Goal: Task Accomplishment & Management: Manage account settings

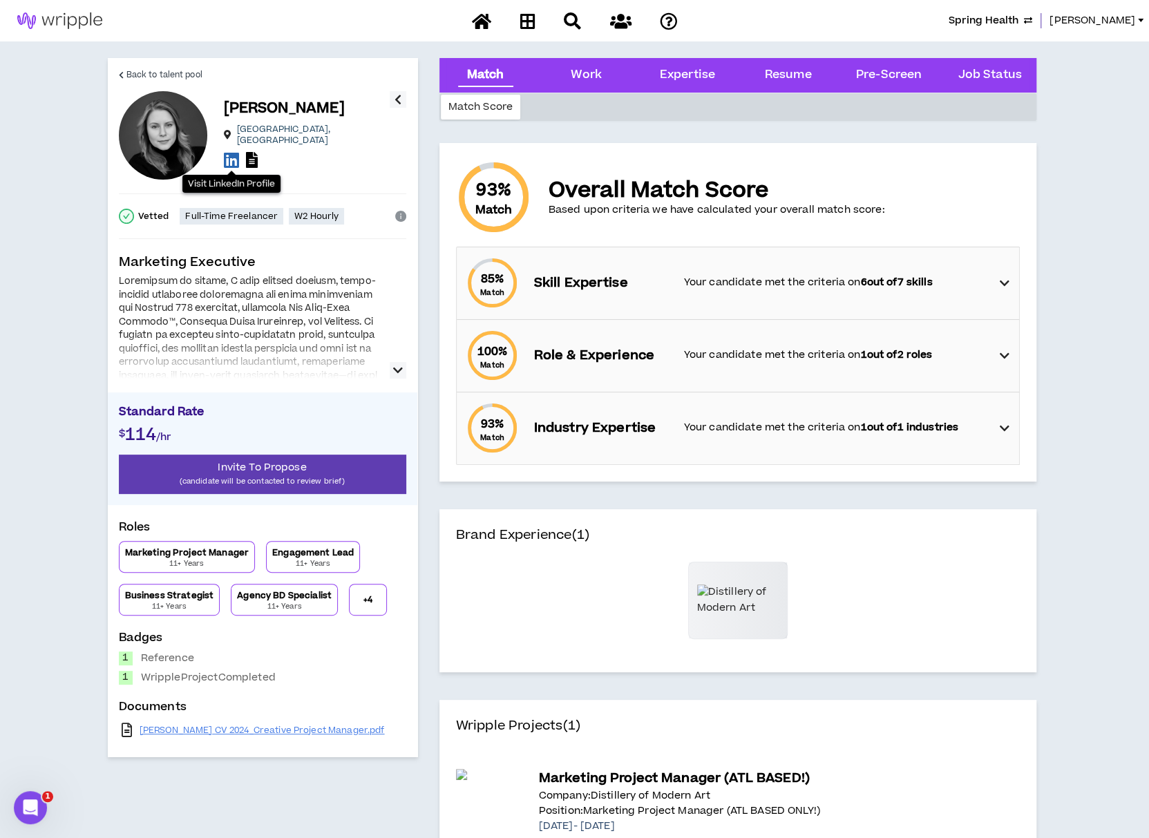
click at [1016, 17] on span "Spring Health" at bounding box center [984, 20] width 70 height 15
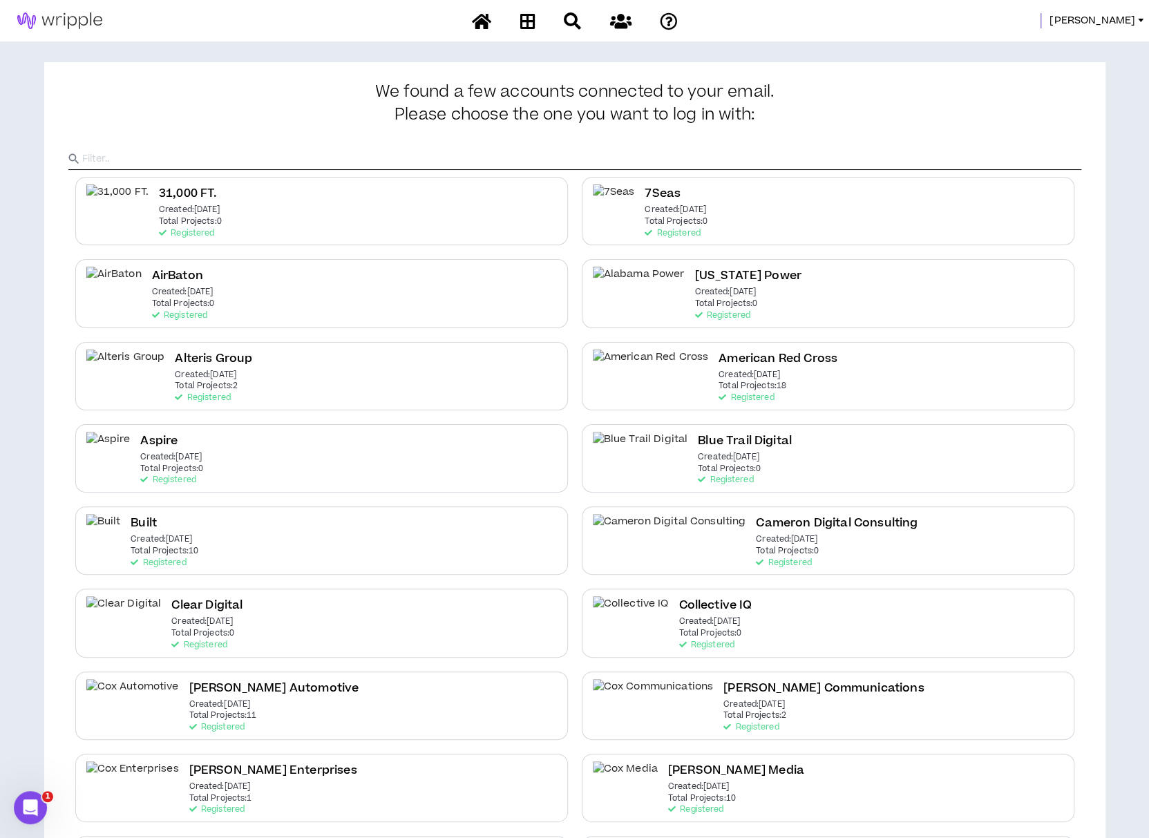
click at [560, 158] on input "text" at bounding box center [581, 159] width 999 height 21
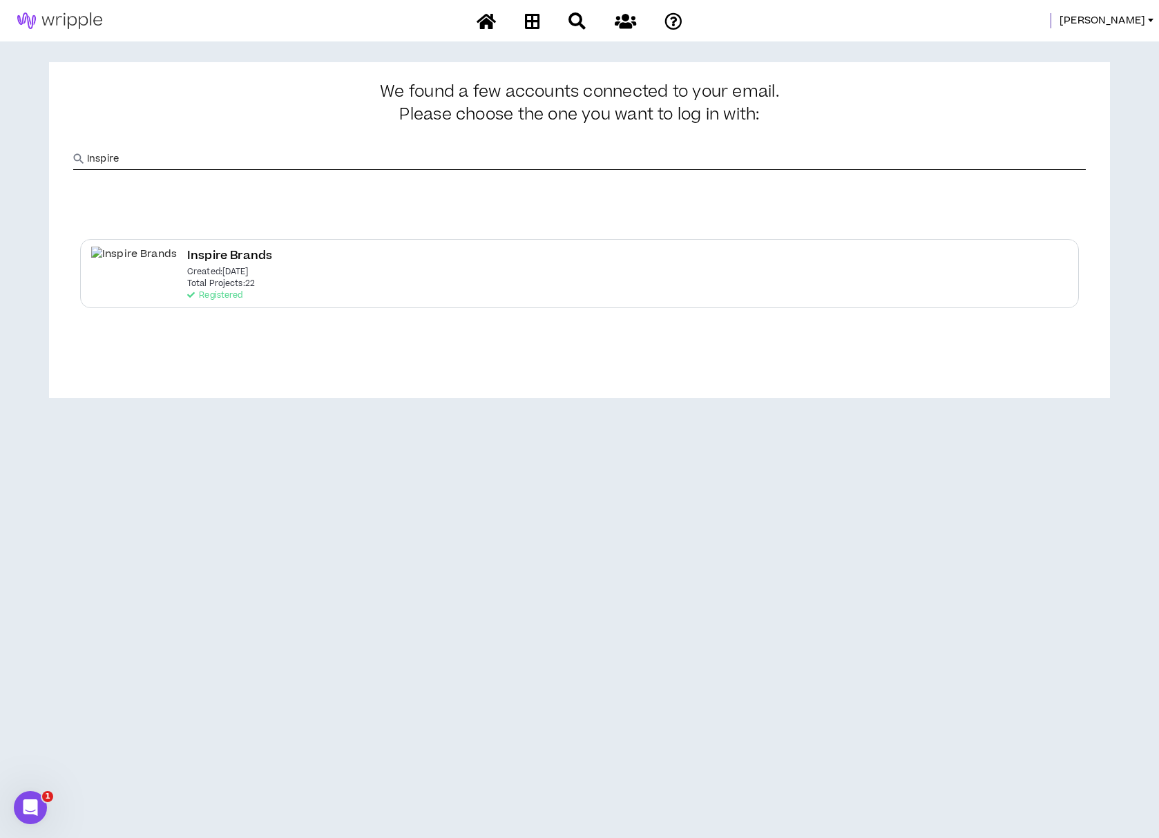
type input "INspire"
click at [222, 266] on div "Inspire Brands Created: [DATE] Total Projects: 22 Registered" at bounding box center [579, 273] width 999 height 68
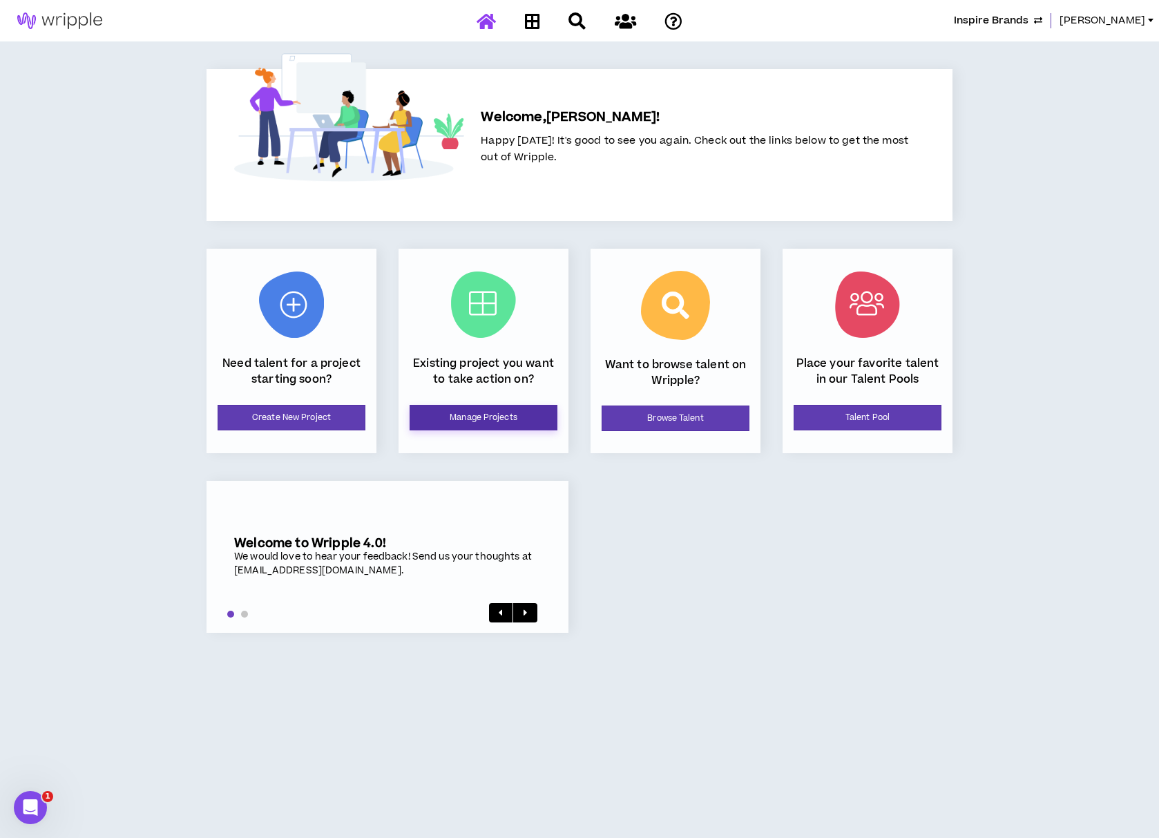
click at [486, 413] on link "Manage Projects" at bounding box center [484, 418] width 148 height 26
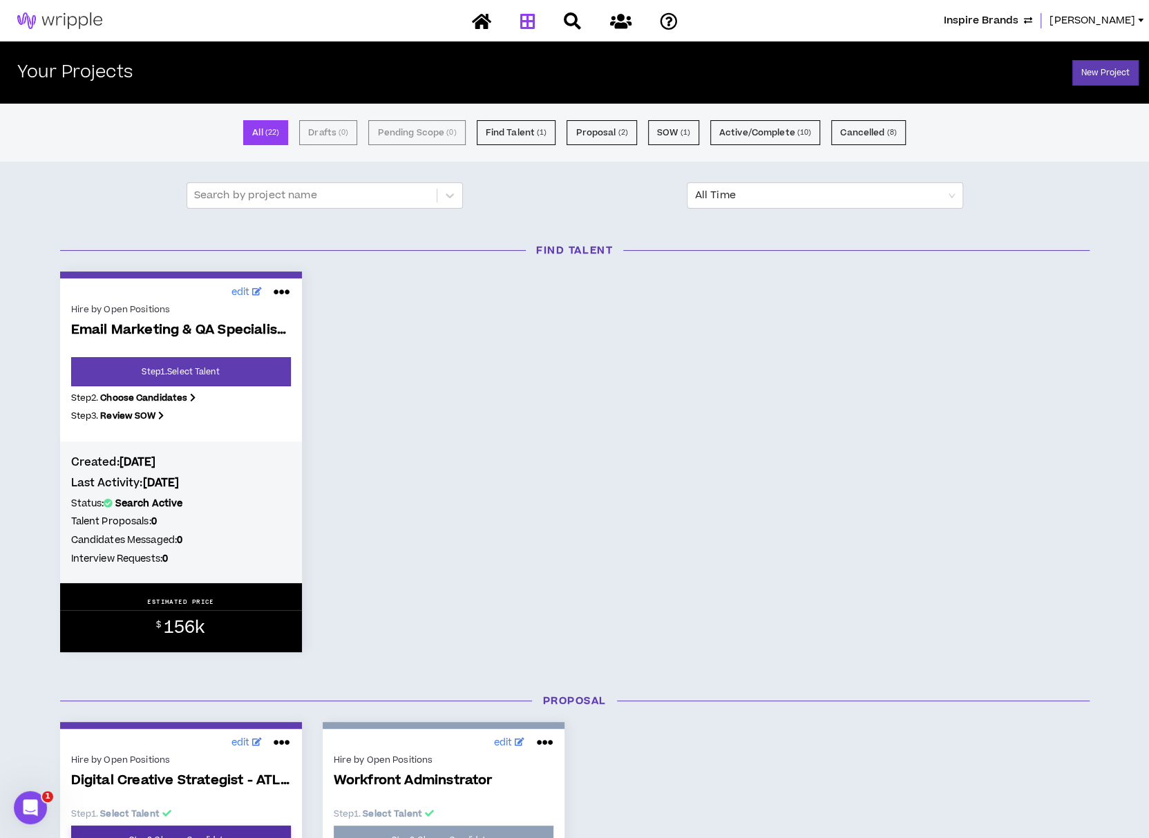
click at [242, 831] on link "Step 2 . Choose Candidates" at bounding box center [181, 840] width 220 height 29
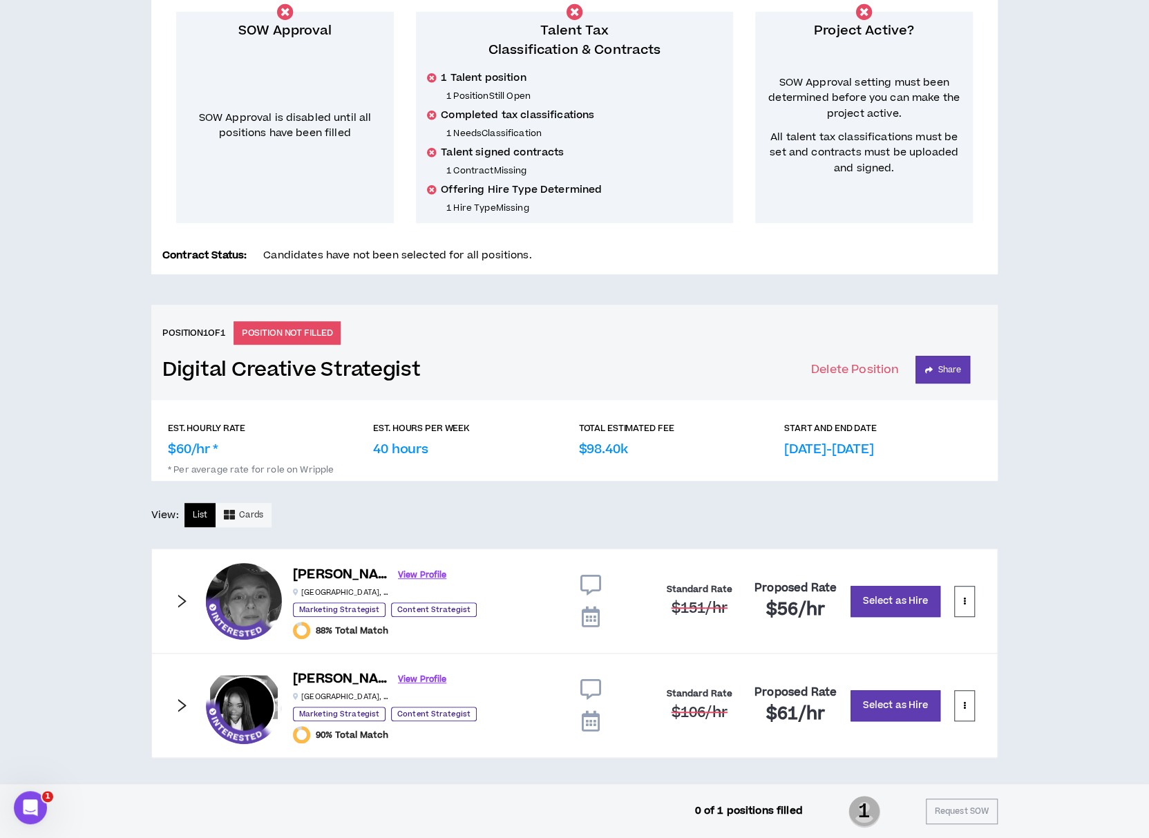
scroll to position [261, 0]
